Goal: Transaction & Acquisition: Purchase product/service

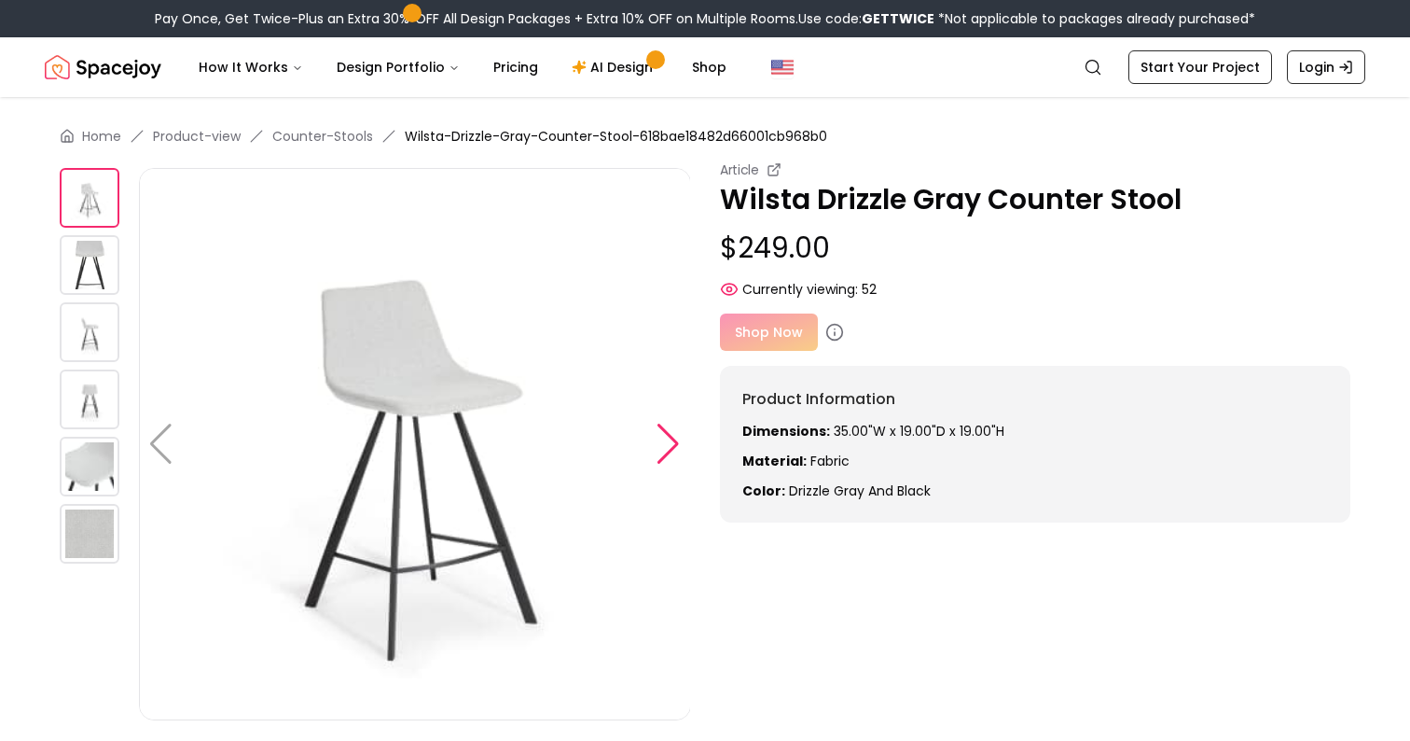
click at [671, 441] on div at bounding box center [668, 443] width 25 height 41
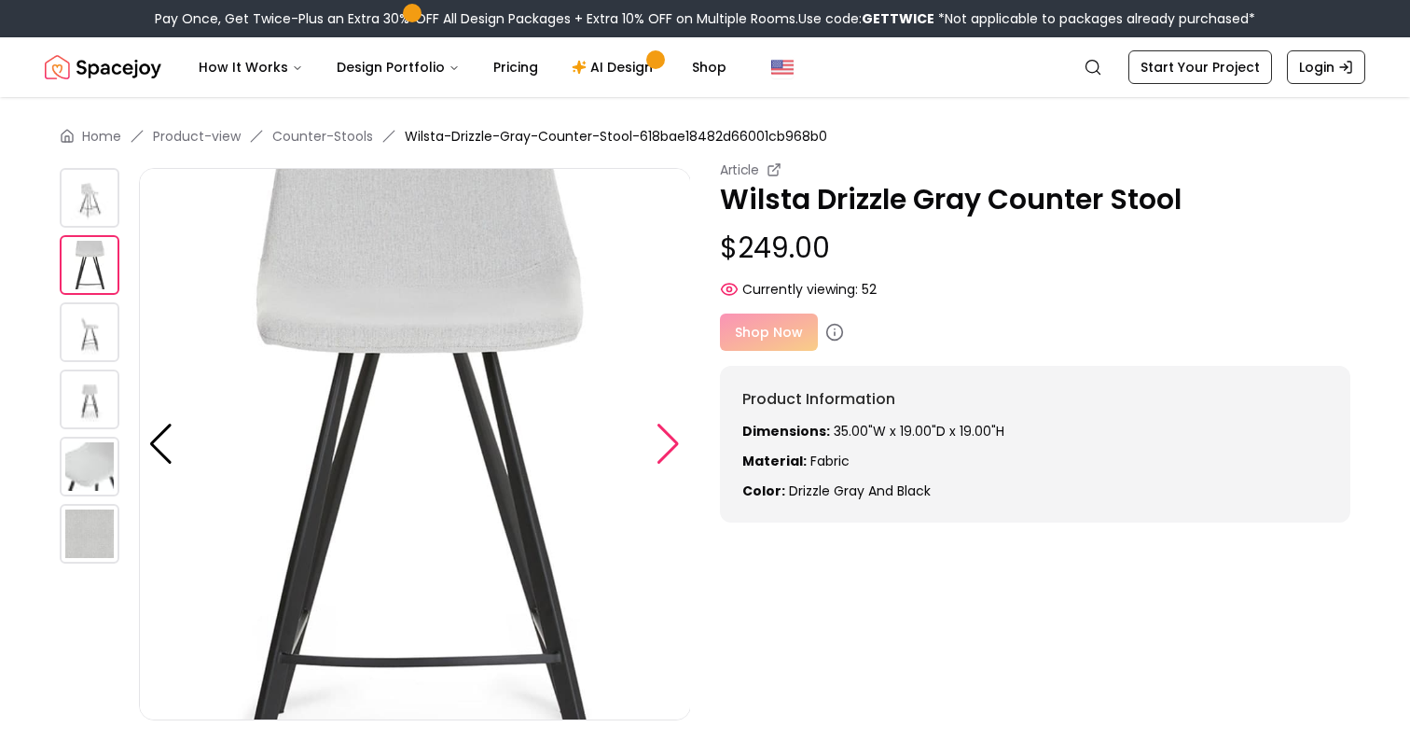
click at [671, 441] on div at bounding box center [668, 443] width 25 height 41
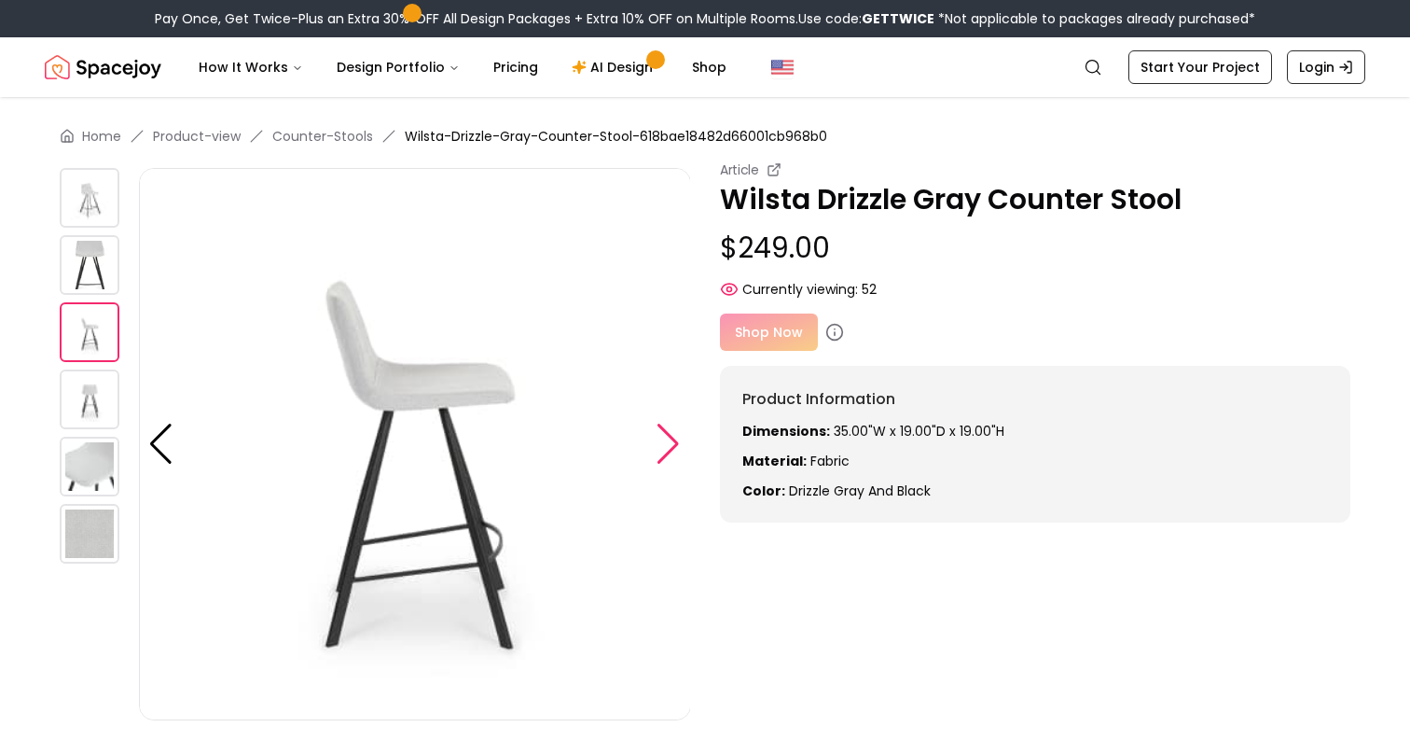
click at [671, 441] on div at bounding box center [668, 443] width 25 height 41
